Goal: Find specific page/section: Find specific page/section

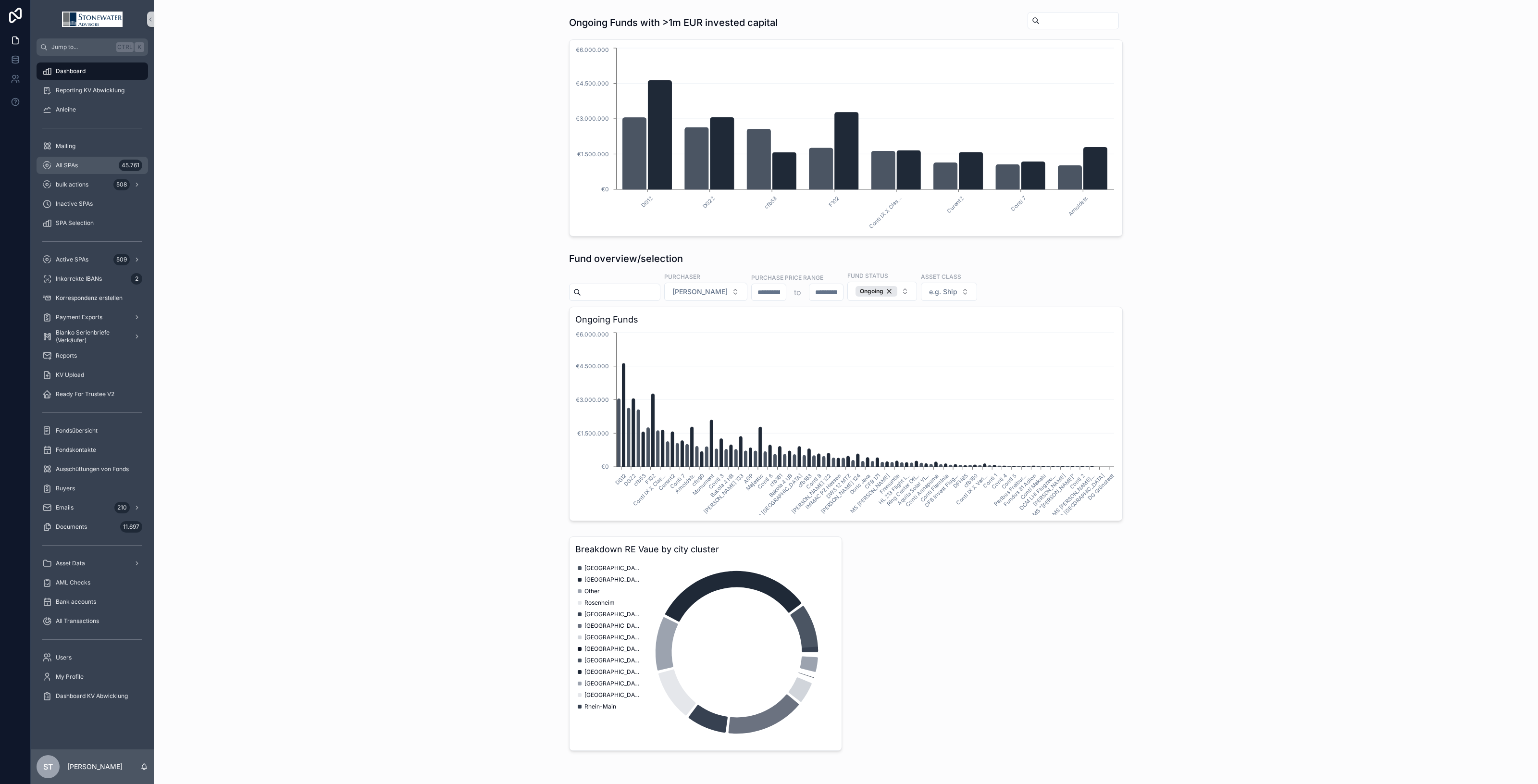
drag, startPoint x: 87, startPoint y: 159, endPoint x: 10, endPoint y: 181, distance: 80.1
click at [87, 159] on div "All SPAs 45.761" at bounding box center [92, 165] width 100 height 16
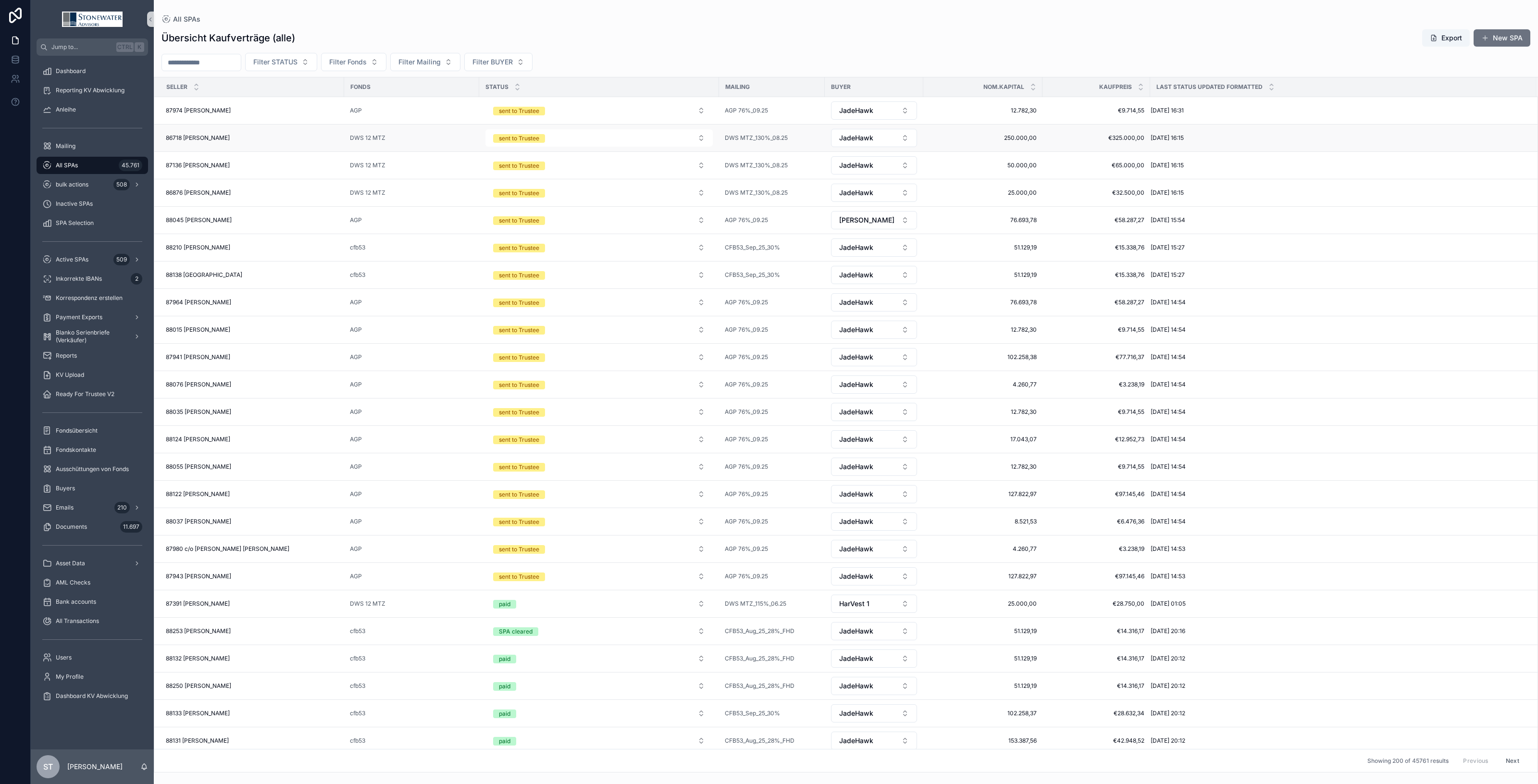
click at [261, 140] on div "86718 [PERSON_NAME] 86718 [PERSON_NAME]" at bounding box center [252, 138] width 172 height 8
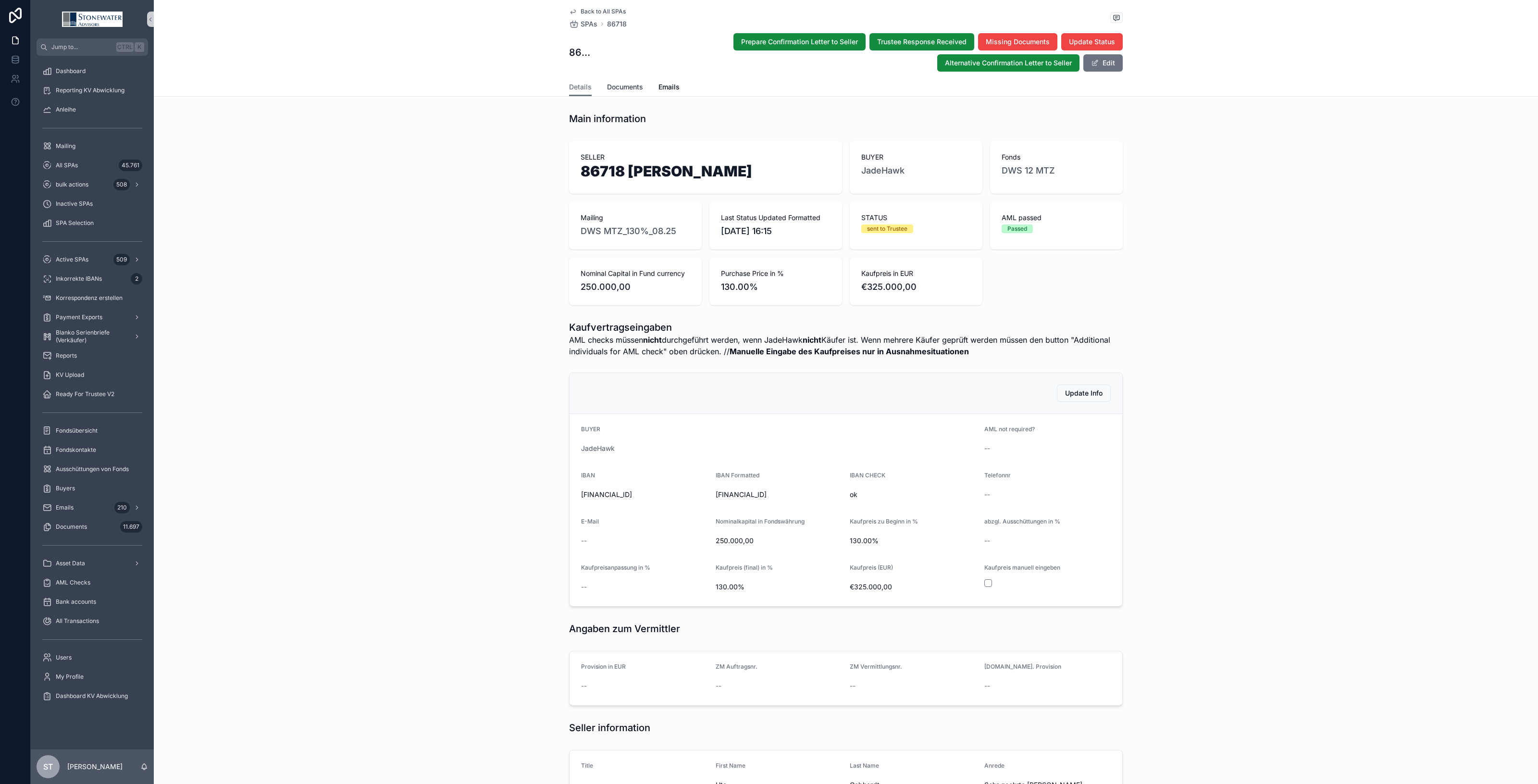
click at [623, 89] on span "Documents" at bounding box center [625, 87] width 36 height 10
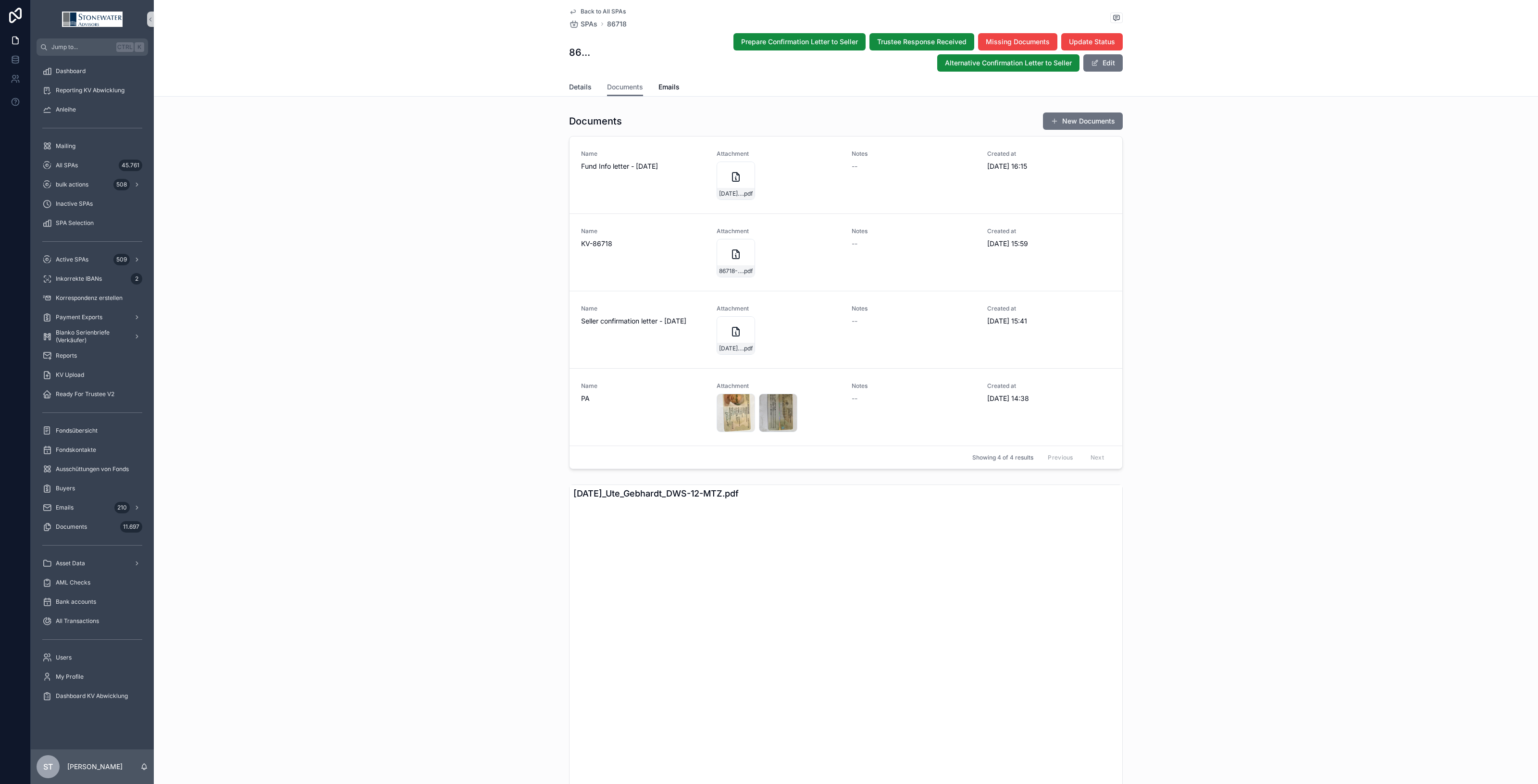
click at [585, 83] on span "Details" at bounding box center [580, 87] width 23 height 10
